Goal: Task Accomplishment & Management: Manage account settings

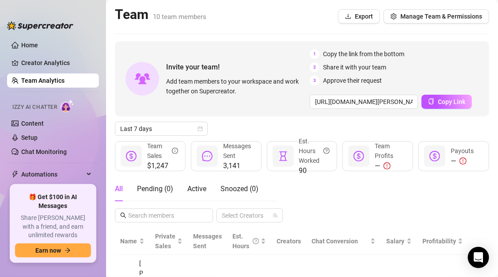
click at [42, 150] on link "Chat Monitoring" at bounding box center [44, 151] width 46 height 7
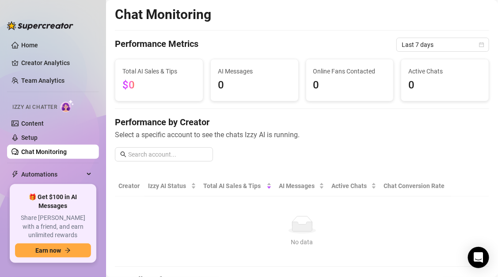
click at [42, 149] on link "Chat Monitoring" at bounding box center [44, 151] width 46 height 7
click at [42, 148] on link "Chat Monitoring" at bounding box center [44, 151] width 46 height 7
click at [38, 138] on link "Setup" at bounding box center [29, 137] width 16 height 7
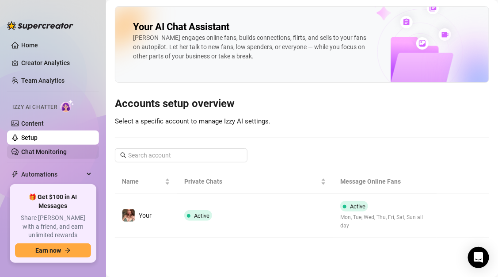
click at [61, 155] on link "Chat Monitoring" at bounding box center [44, 151] width 46 height 7
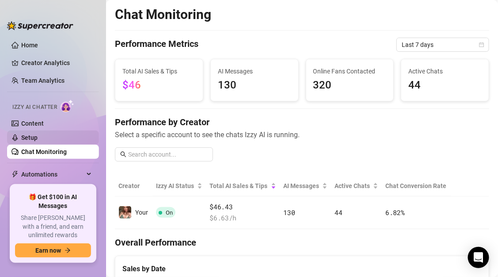
click at [34, 137] on link "Setup" at bounding box center [29, 137] width 16 height 7
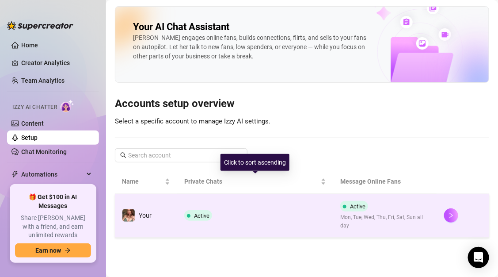
click at [218, 203] on td "Active" at bounding box center [255, 216] width 156 height 44
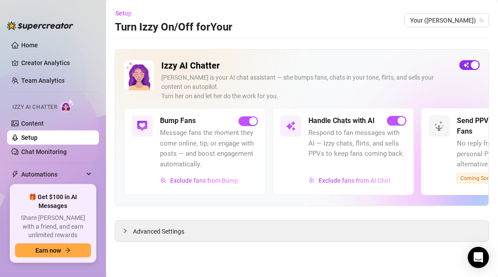
click at [471, 66] on div "button" at bounding box center [475, 65] width 8 height 8
